Goal: Information Seeking & Learning: Learn about a topic

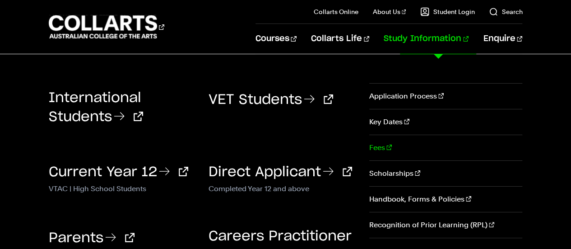
click at [384, 144] on link "Fees" at bounding box center [445, 147] width 153 height 25
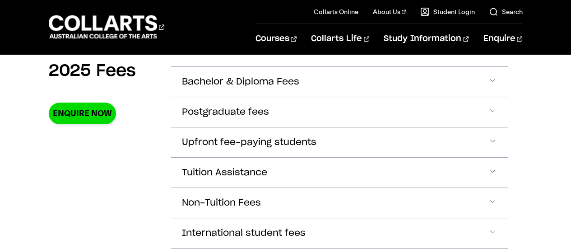
scroll to position [328, 0]
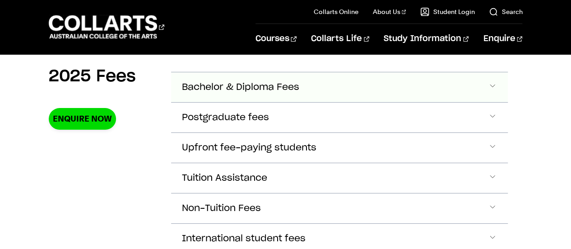
click at [492, 84] on span "Accordion Section" at bounding box center [492, 87] width 9 height 12
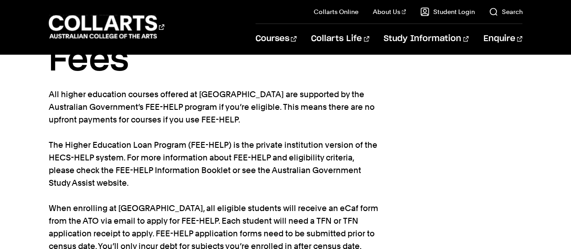
scroll to position [0, 0]
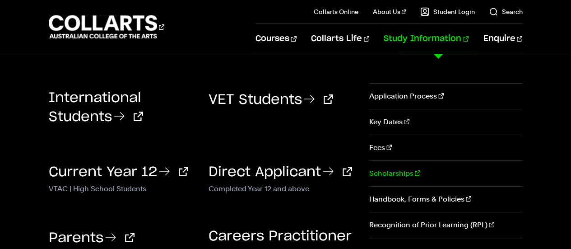
click at [389, 171] on link "Scholarships" at bounding box center [445, 173] width 153 height 25
